Goal: Information Seeking & Learning: Learn about a topic

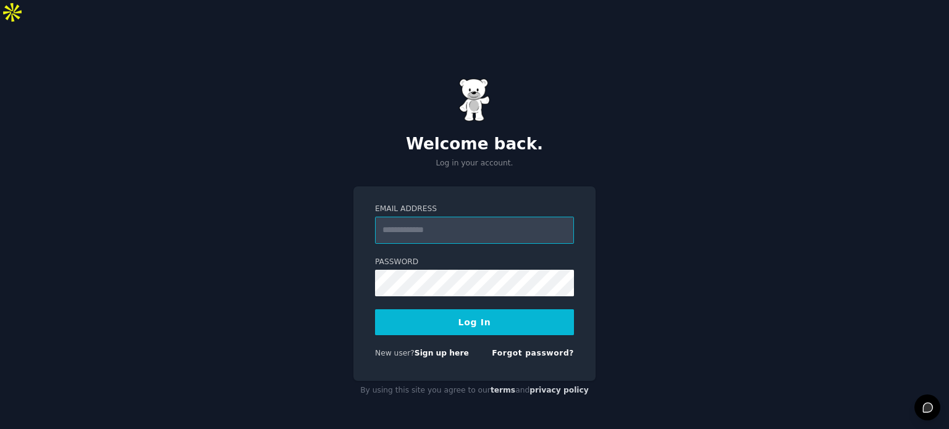
click at [483, 217] on input "Email Address" at bounding box center [474, 230] width 199 height 27
type input "**********"
click at [472, 309] on button "Log In" at bounding box center [474, 322] width 199 height 26
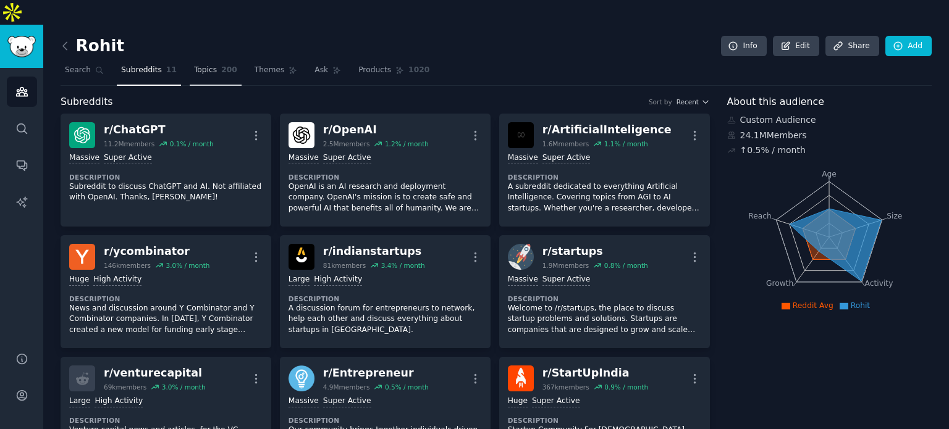
click at [221, 65] on span "200" at bounding box center [229, 70] width 16 height 11
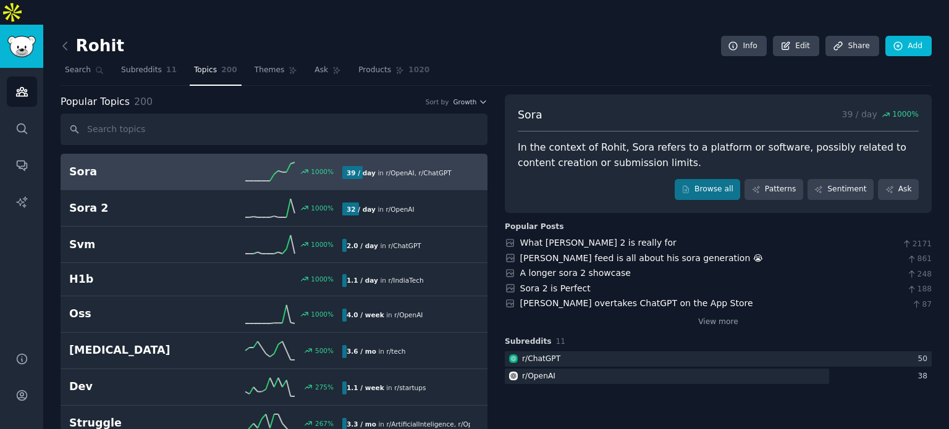
scroll to position [62, 0]
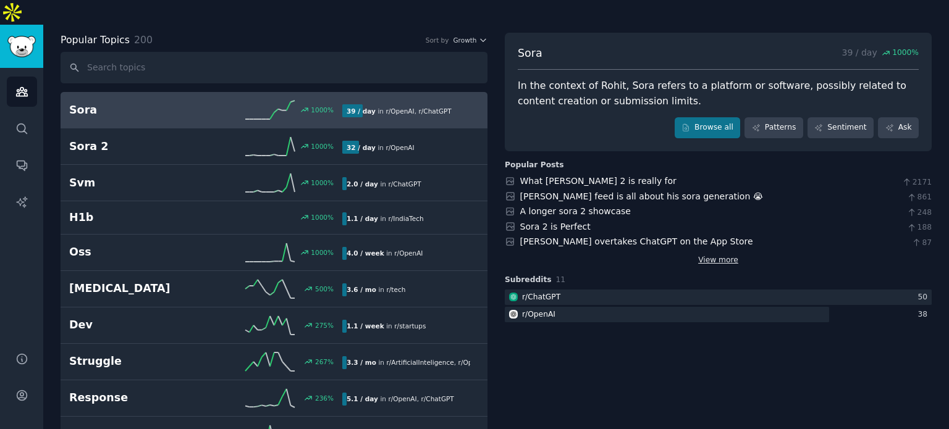
click at [715, 255] on link "View more" at bounding box center [718, 260] width 40 height 11
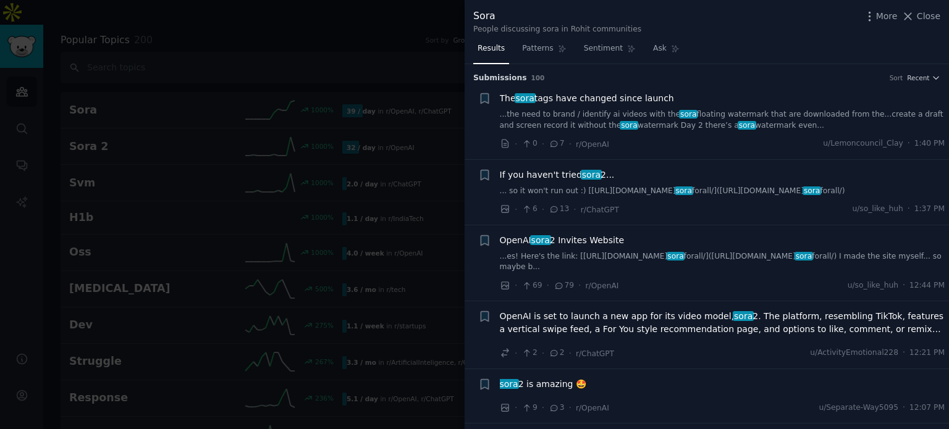
click at [603, 310] on span "OpenAI is set to launch a new app for its video model, sora 2. The platform, re…" at bounding box center [722, 323] width 445 height 26
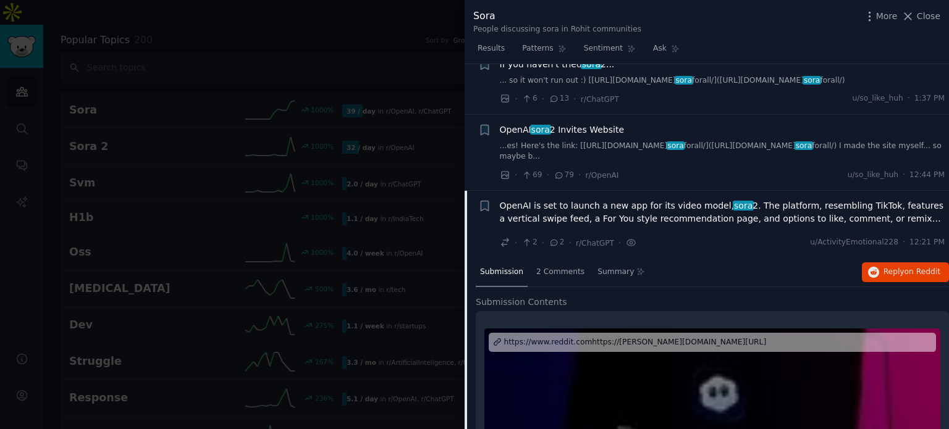
scroll to position [103, 0]
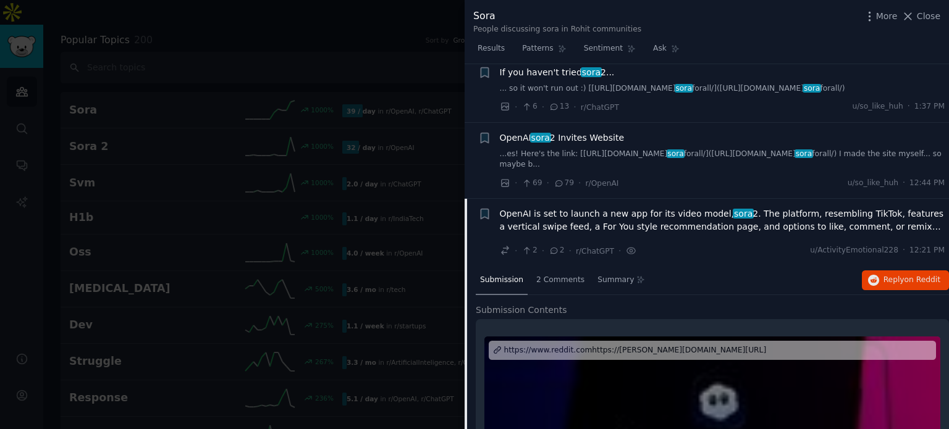
click at [544, 209] on span "OpenAI is set to launch a new app for its video model, sora 2. The platform, re…" at bounding box center [722, 221] width 445 height 26
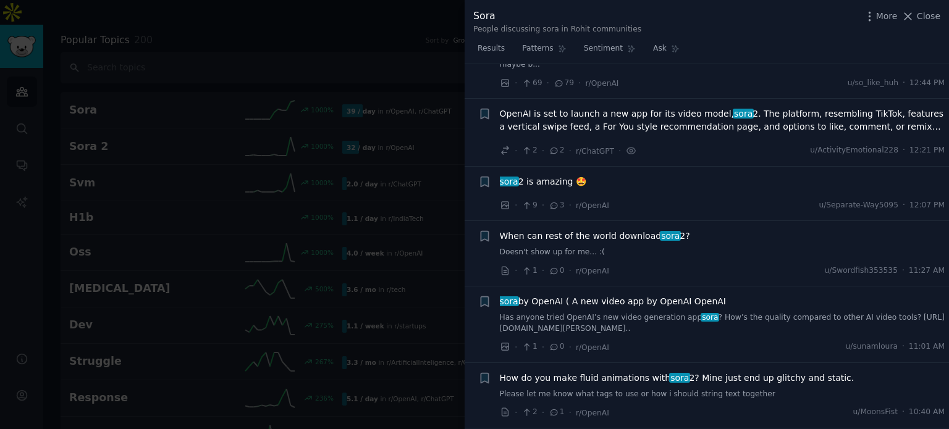
scroll to position [226, 0]
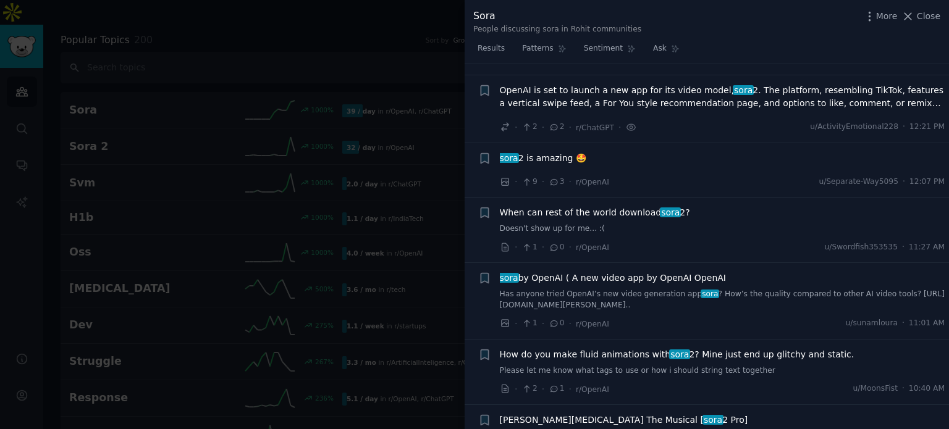
click at [526, 84] on span "OpenAI is set to launch a new app for its video model, sora 2. The platform, re…" at bounding box center [722, 97] width 445 height 26
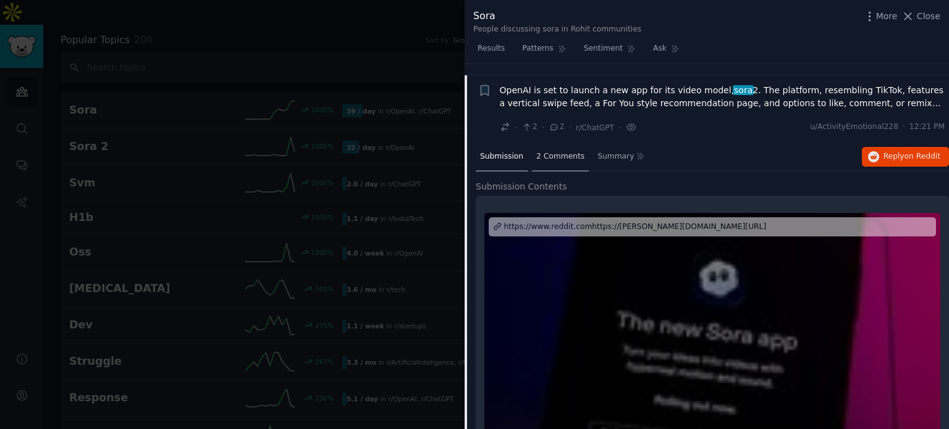
click at [533, 150] on div "2 Comments" at bounding box center [560, 158] width 57 height 30
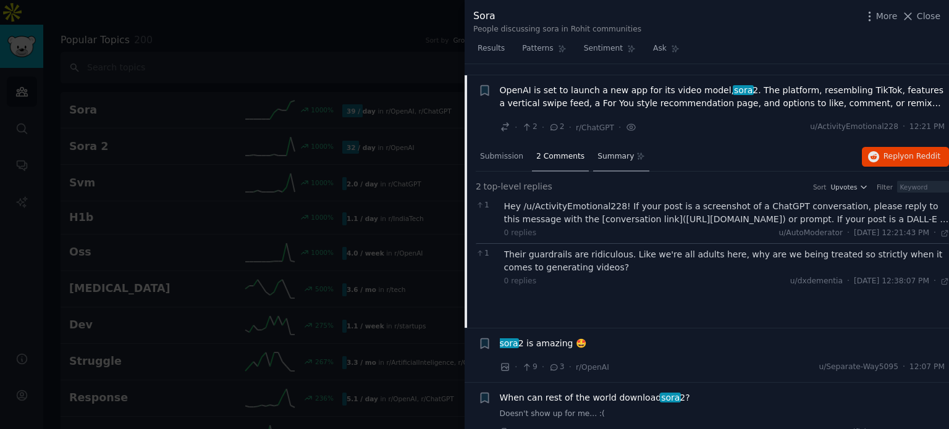
click at [597, 151] on span "Summary" at bounding box center [615, 156] width 36 height 11
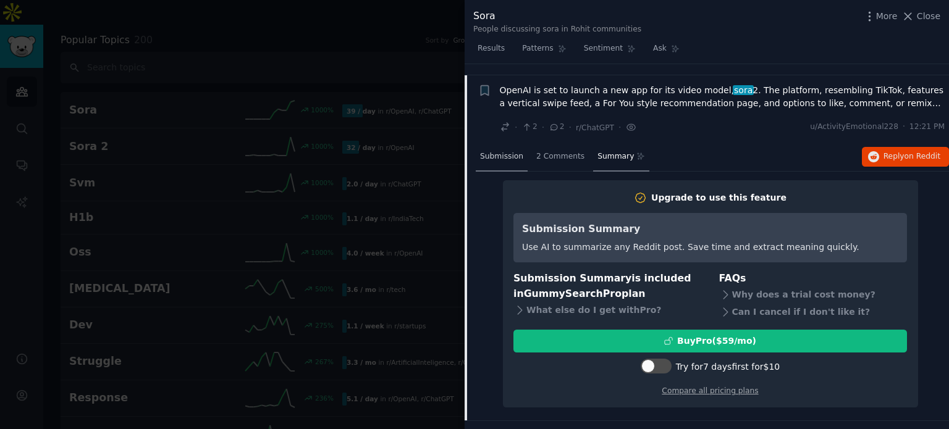
click at [516, 153] on div "Submission" at bounding box center [502, 158] width 52 height 30
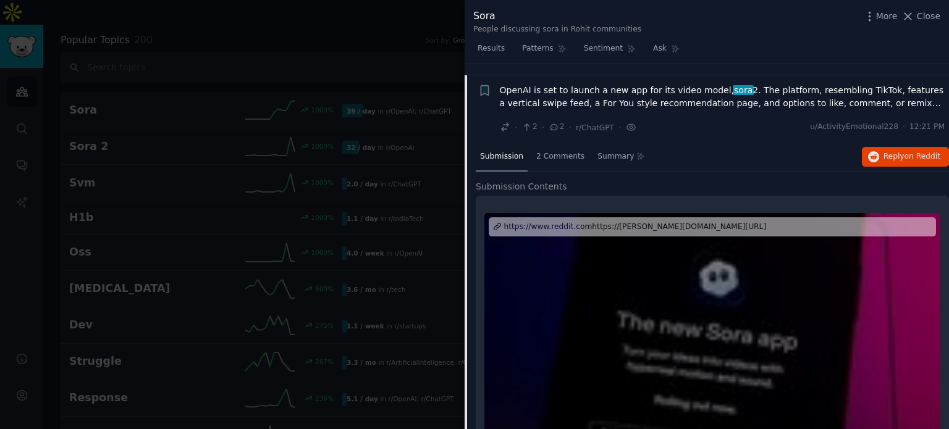
scroll to position [103, 0]
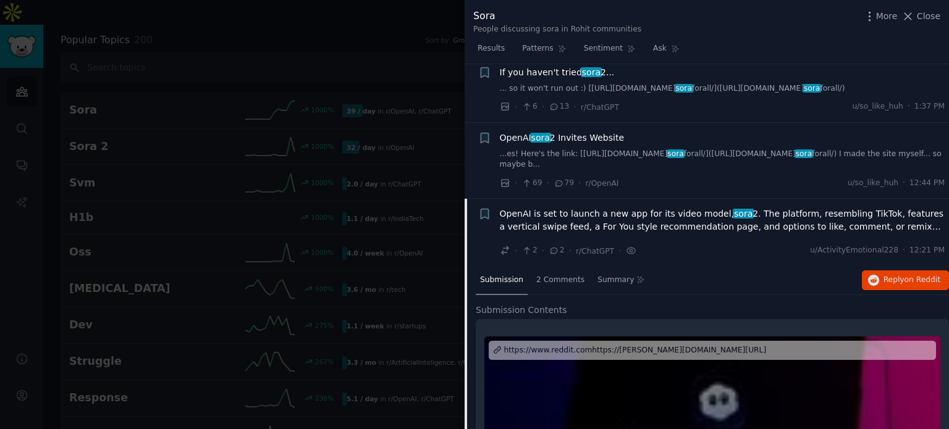
click at [793, 208] on span "OpenAI is set to launch a new app for its video model, sora 2. The platform, re…" at bounding box center [722, 221] width 445 height 26
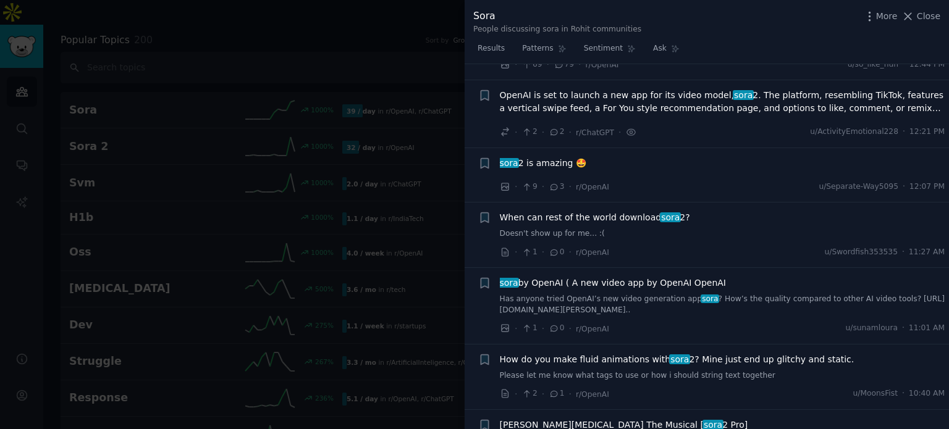
scroll to position [226, 0]
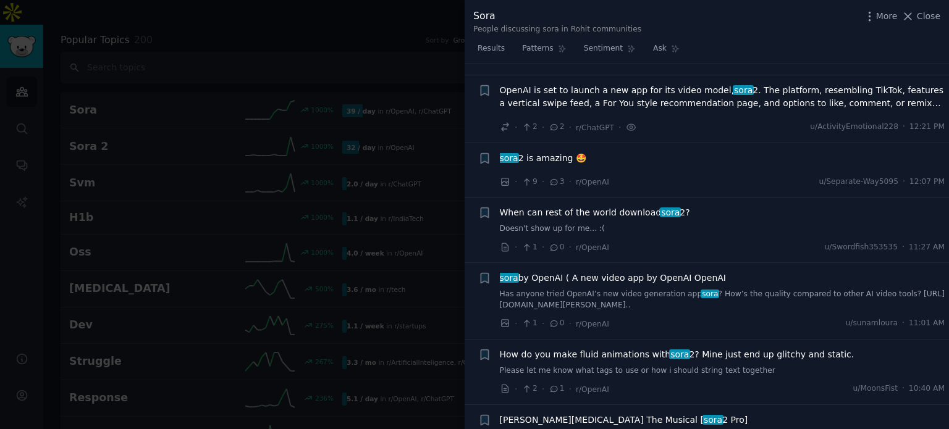
click at [513, 153] on span "sora" at bounding box center [508, 158] width 21 height 10
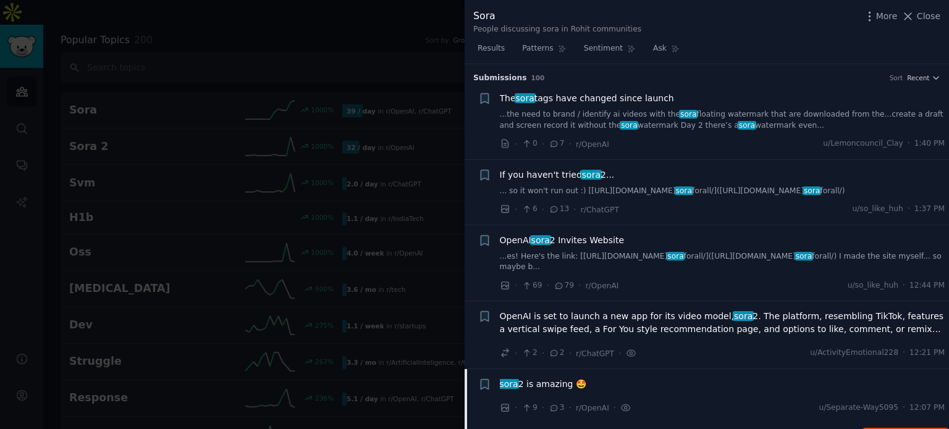
click at [914, 14] on icon at bounding box center [907, 16] width 13 height 13
click at [920, 33] on div "Sora 39 / day 1000 % In the context of Rohit, Sora refers to a platform or soft…" at bounding box center [718, 92] width 427 height 119
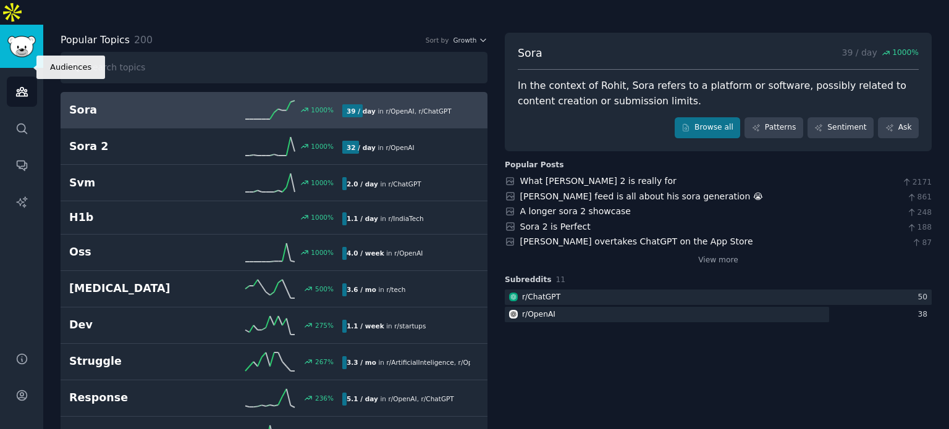
click at [17, 88] on icon "Sidebar" at bounding box center [21, 92] width 11 height 9
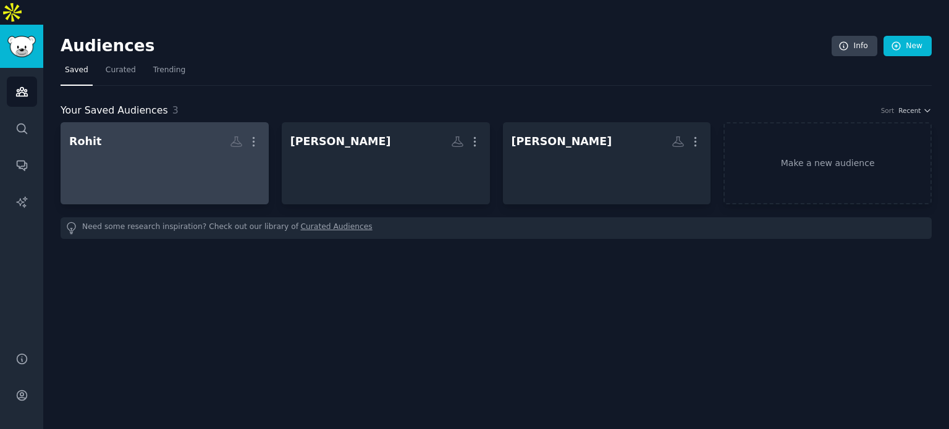
click at [233, 153] on div at bounding box center [164, 174] width 191 height 43
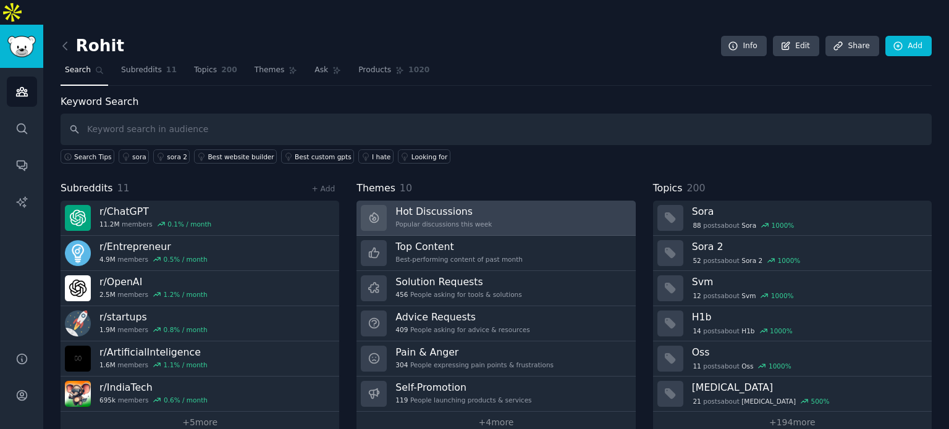
click at [467, 220] on div "Popular discussions this week" at bounding box center [443, 224] width 96 height 9
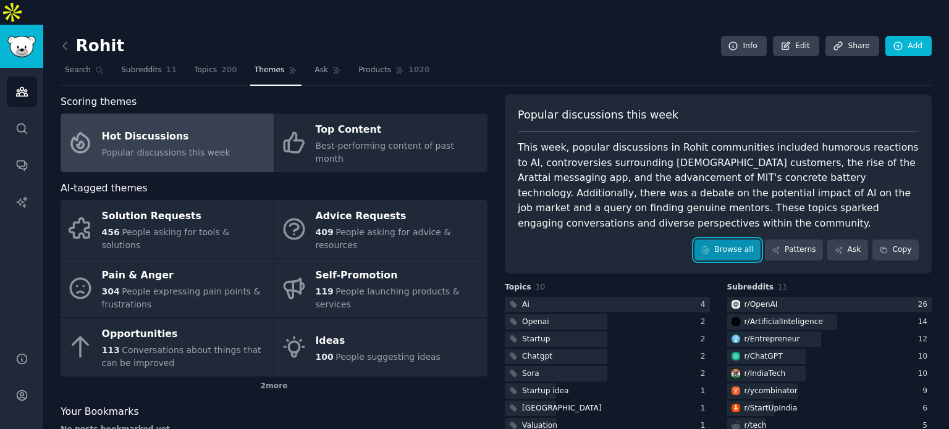
click at [758, 240] on link "Browse all" at bounding box center [727, 250] width 66 height 21
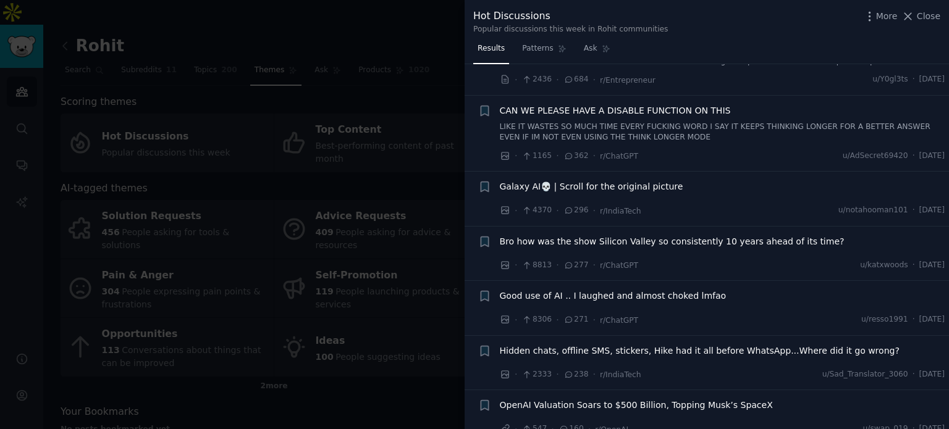
scroll to position [124, 0]
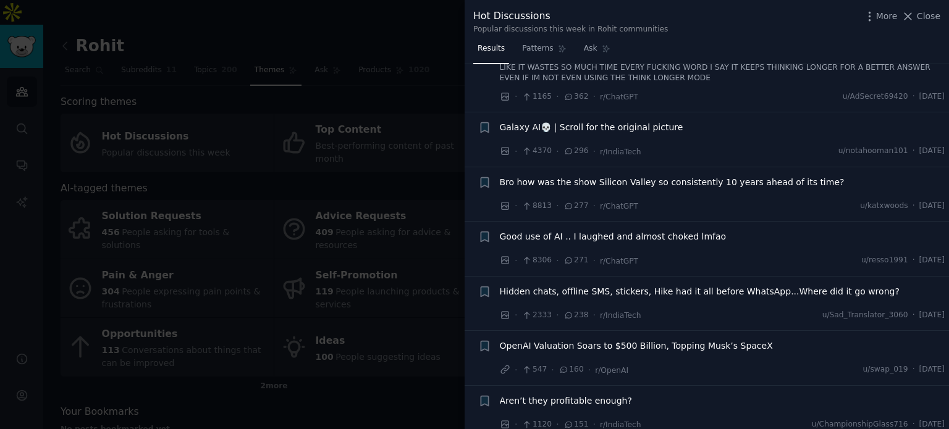
click at [644, 180] on span "Bro how was the show Silicon Valley so consistently 10 years ahead of its time?" at bounding box center [672, 182] width 345 height 13
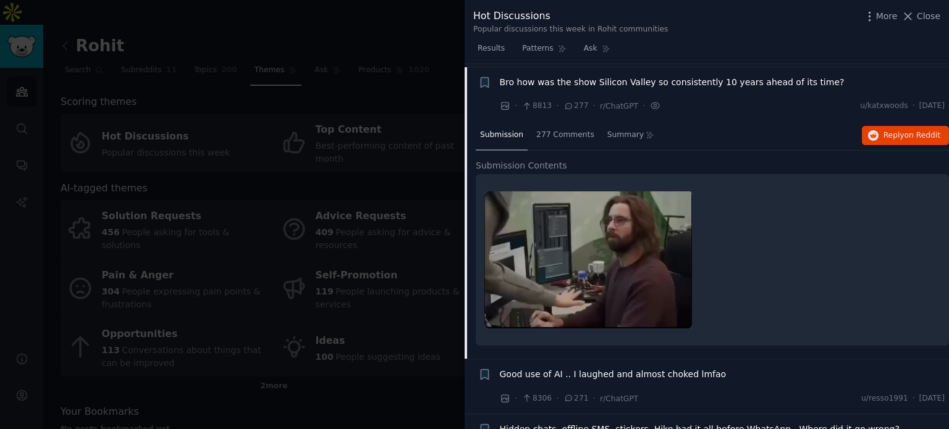
scroll to position [226, 0]
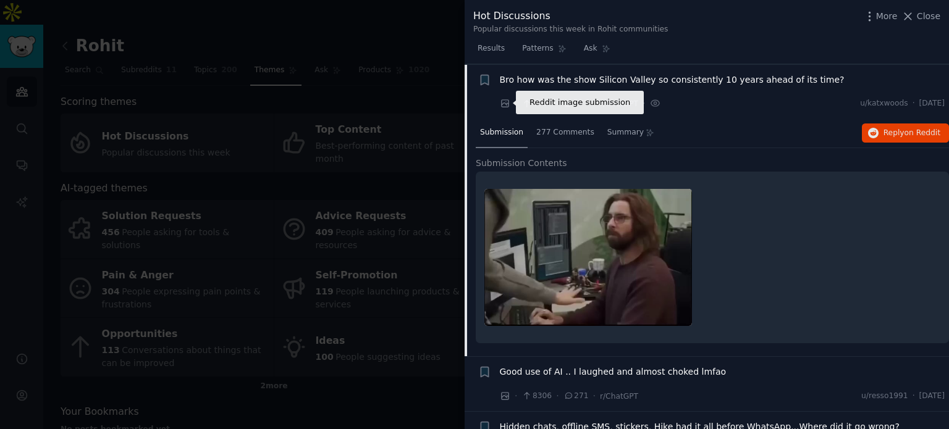
click at [508, 105] on icon at bounding box center [504, 103] width 7 height 7
